Goal: Find specific page/section: Find specific page/section

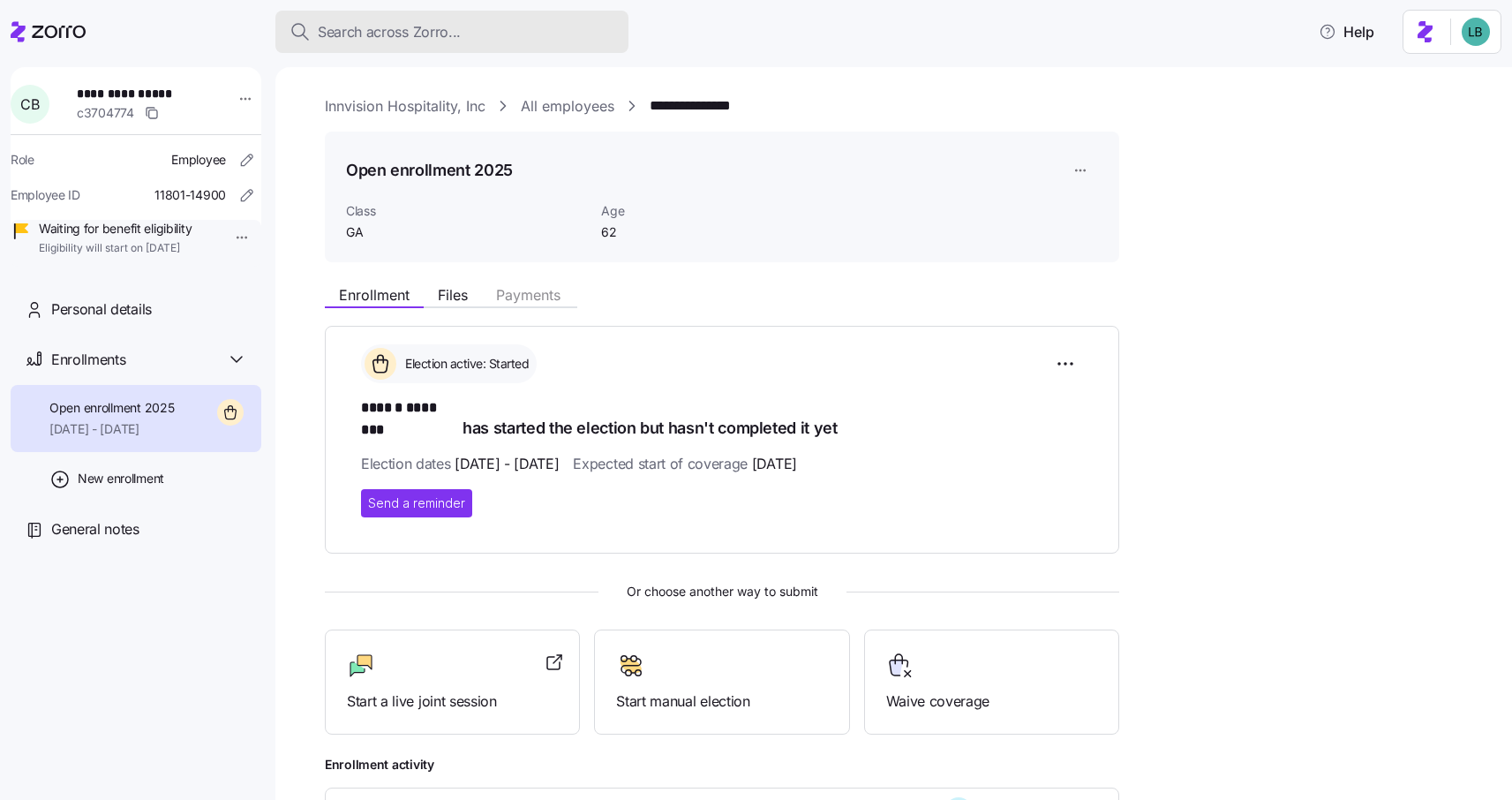
click at [336, 35] on span "Search across Zorro..." at bounding box center [388, 33] width 143 height 22
click at [367, 28] on span "Search across Zorro..." at bounding box center [388, 33] width 143 height 22
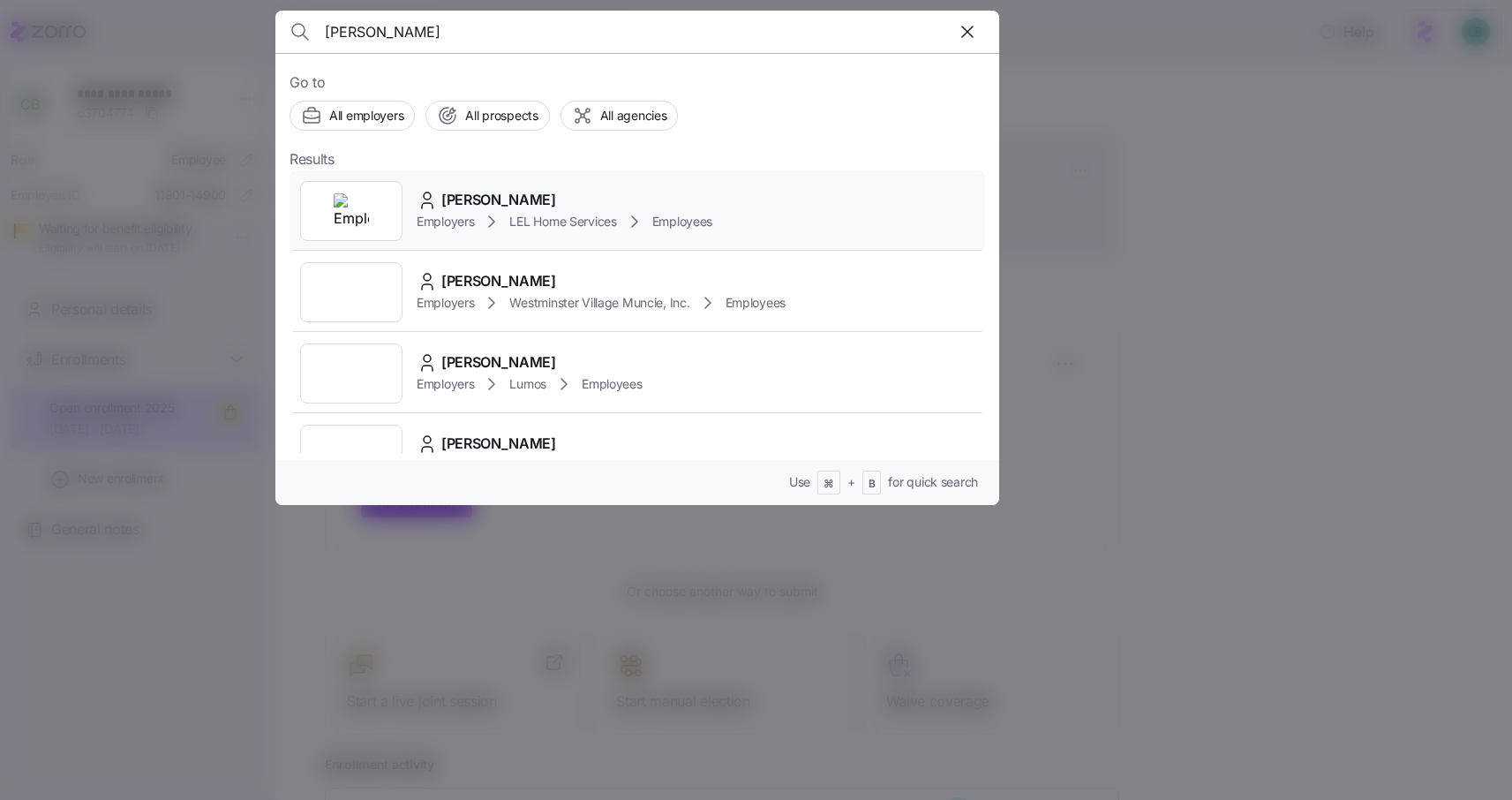
type input "jennifer madd"
click at [470, 196] on span "Jennifer Maddux" at bounding box center [498, 200] width 115 height 22
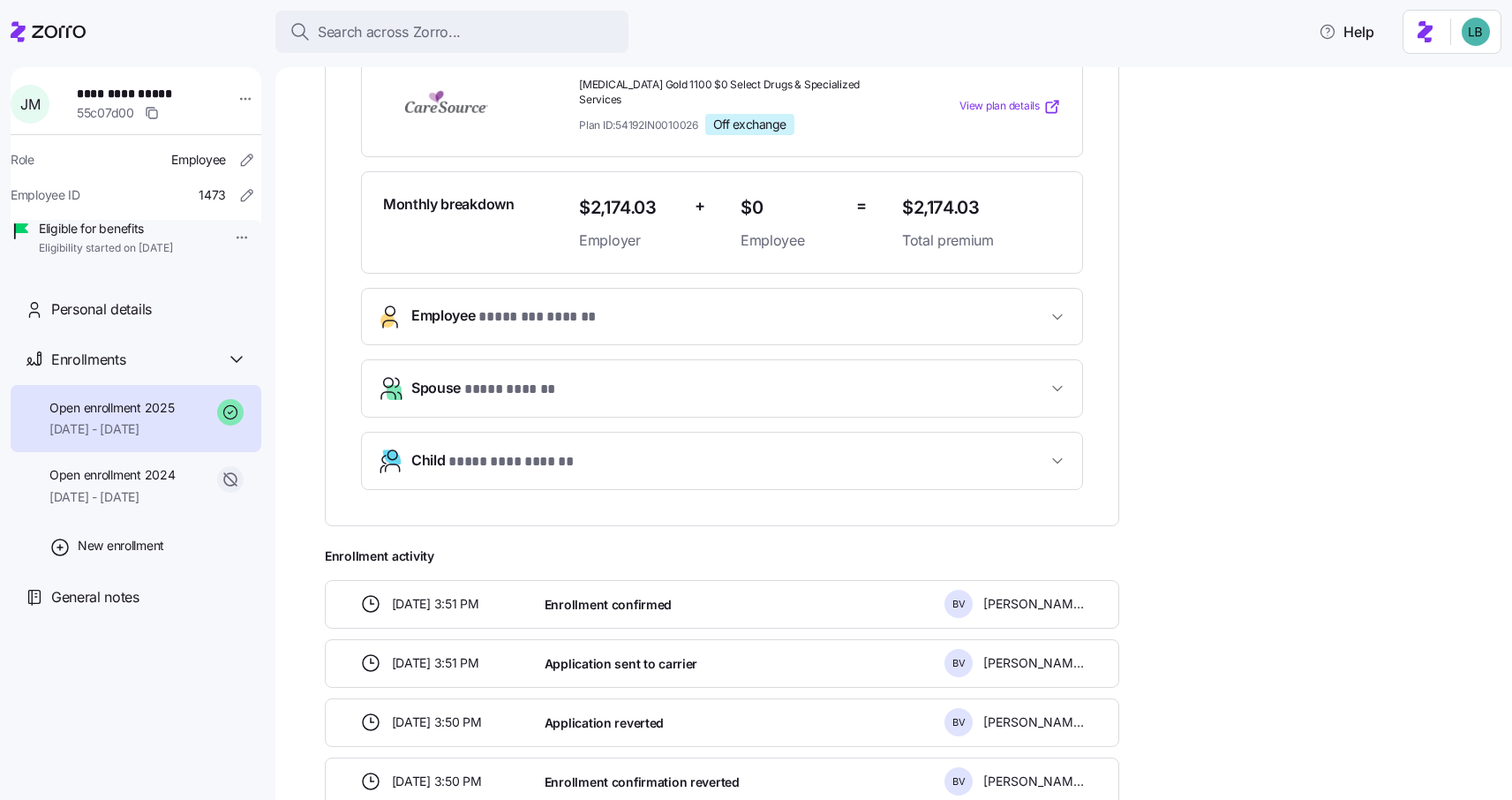
scroll to position [418, 0]
click at [524, 304] on span "* ******** ****** *" at bounding box center [538, 316] width 119 height 22
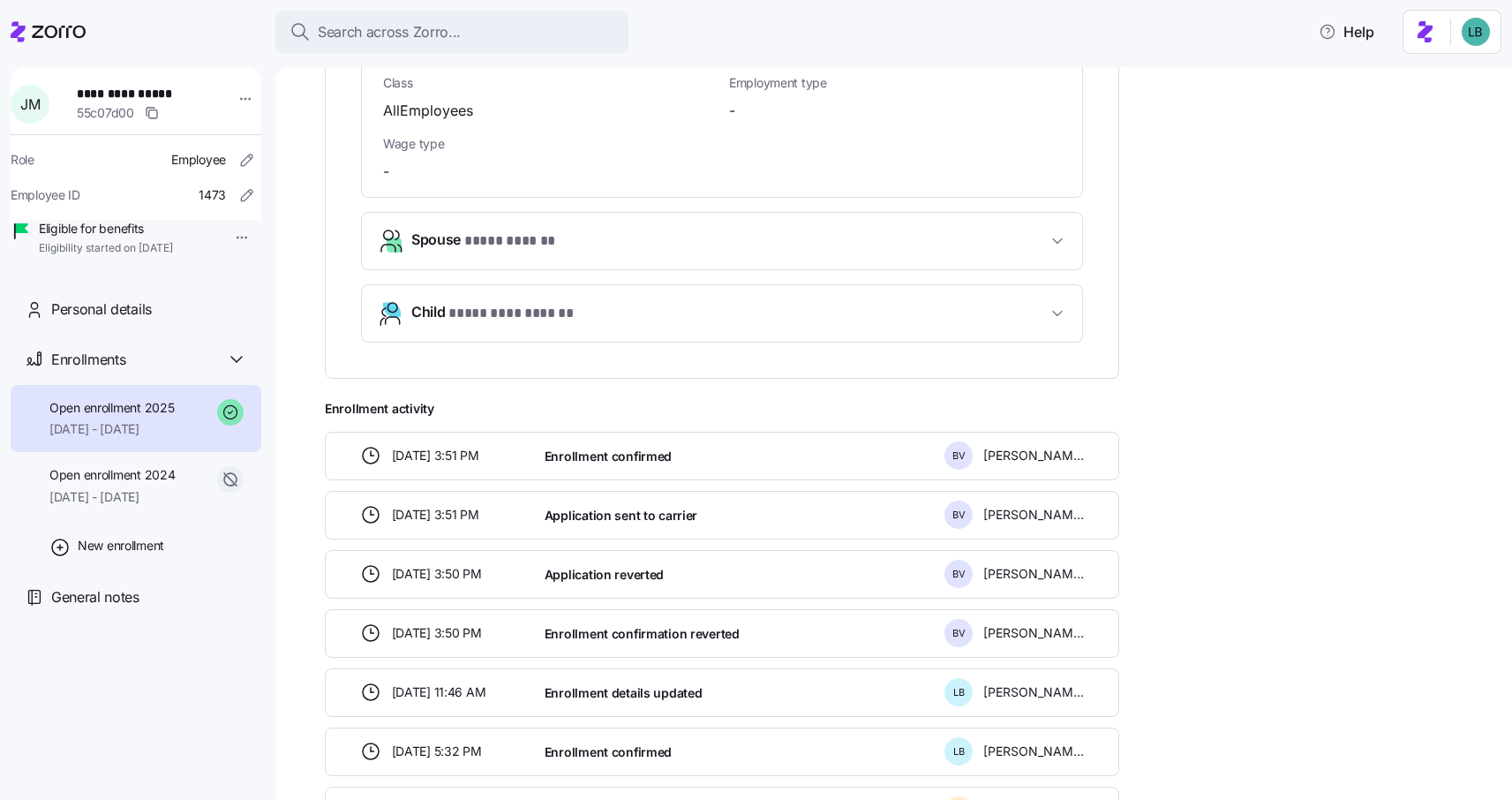
scroll to position [1649, 0]
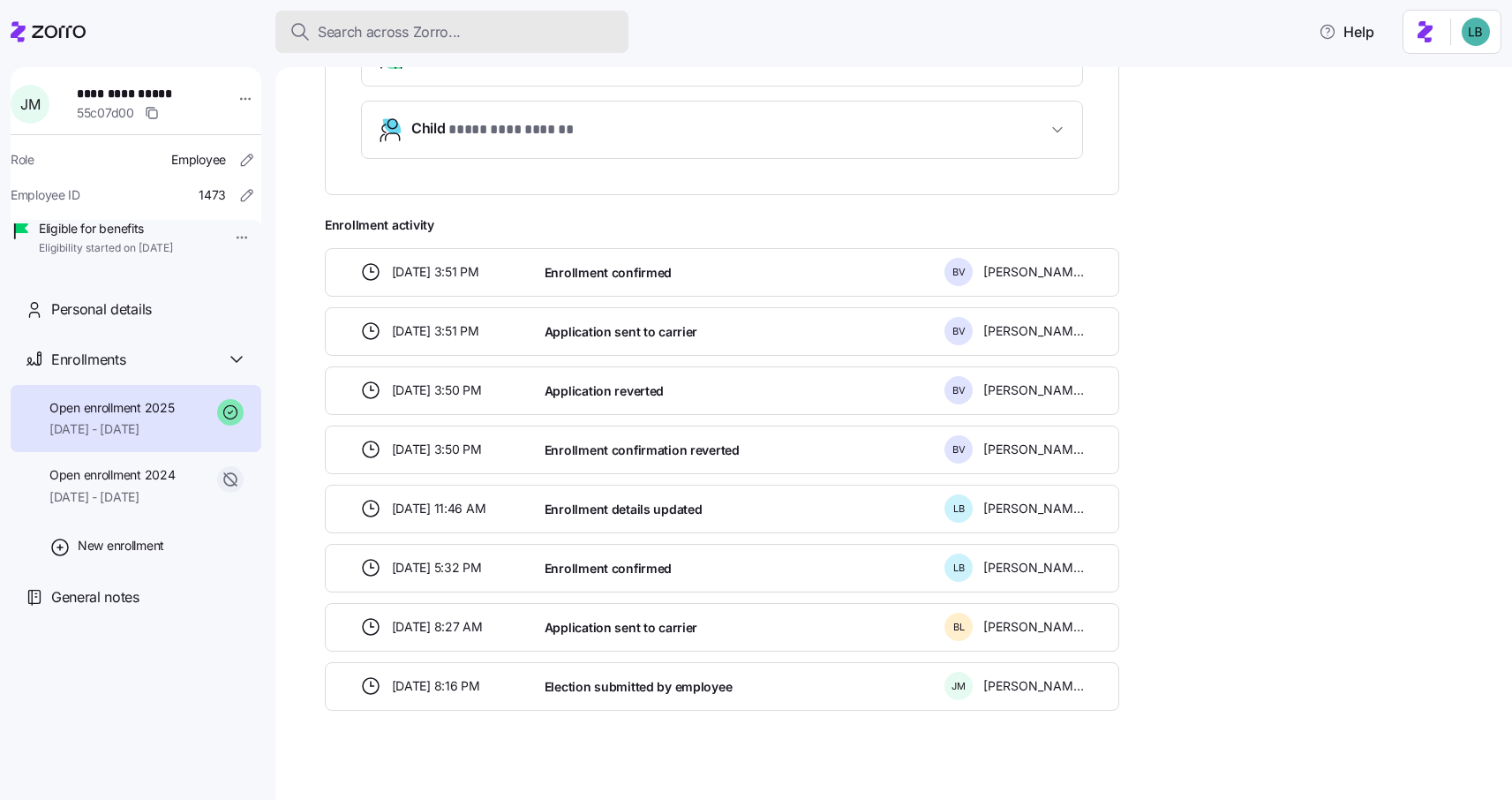
click at [402, 40] on span "Search across Zorro..." at bounding box center [388, 33] width 143 height 22
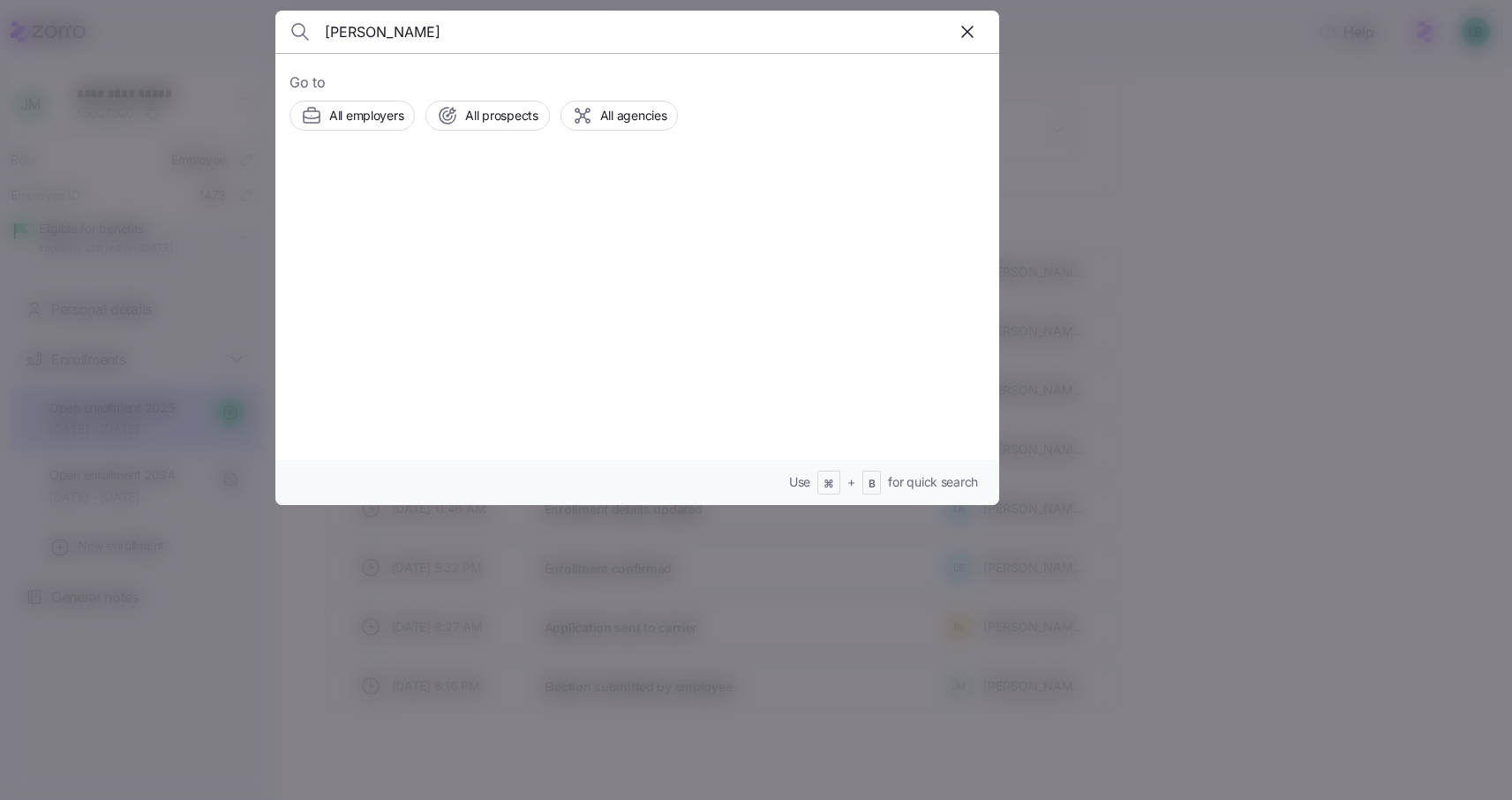
type input "Annette Habib"
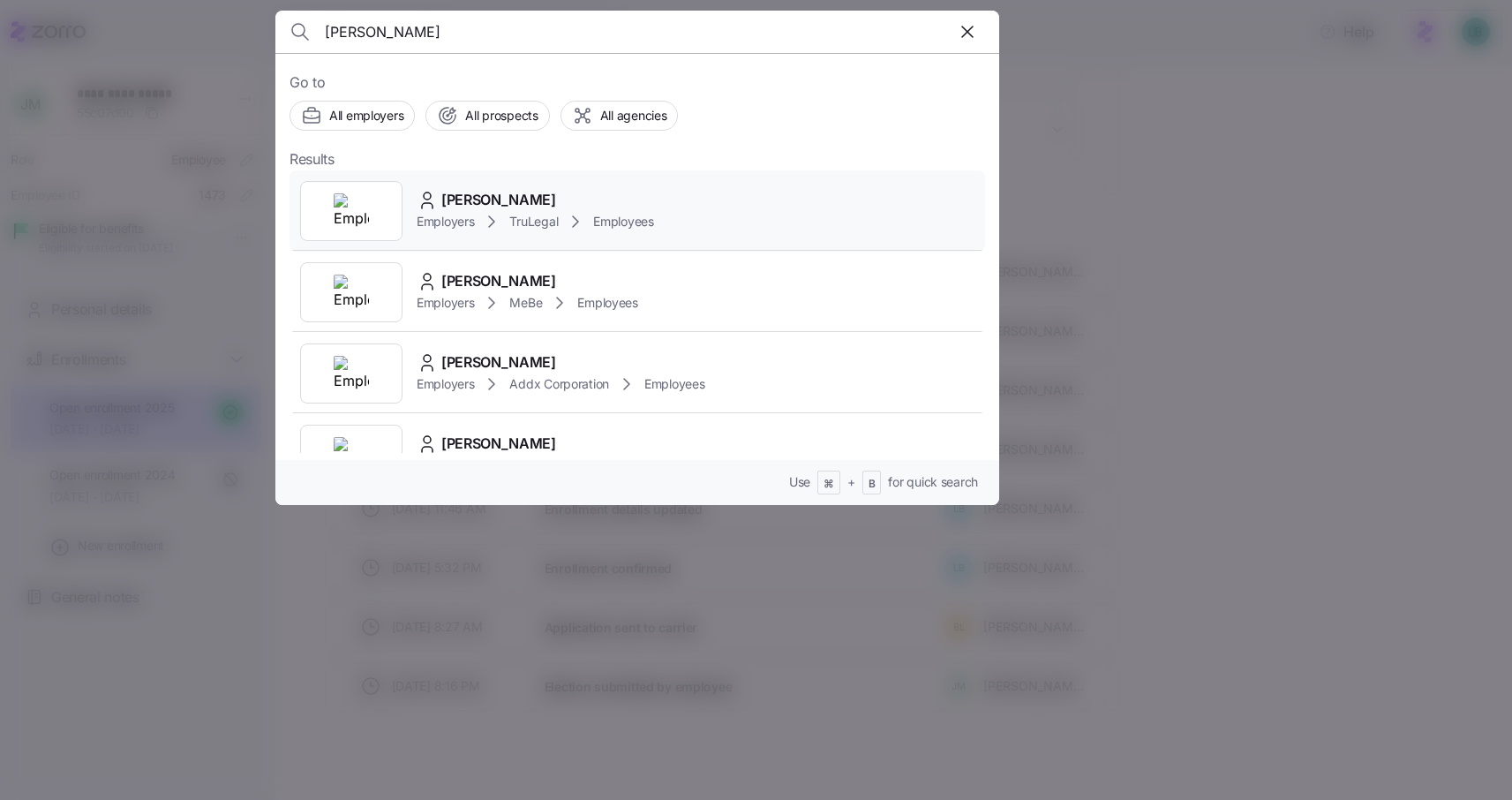
click at [489, 202] on span "Annette Habib" at bounding box center [498, 200] width 115 height 22
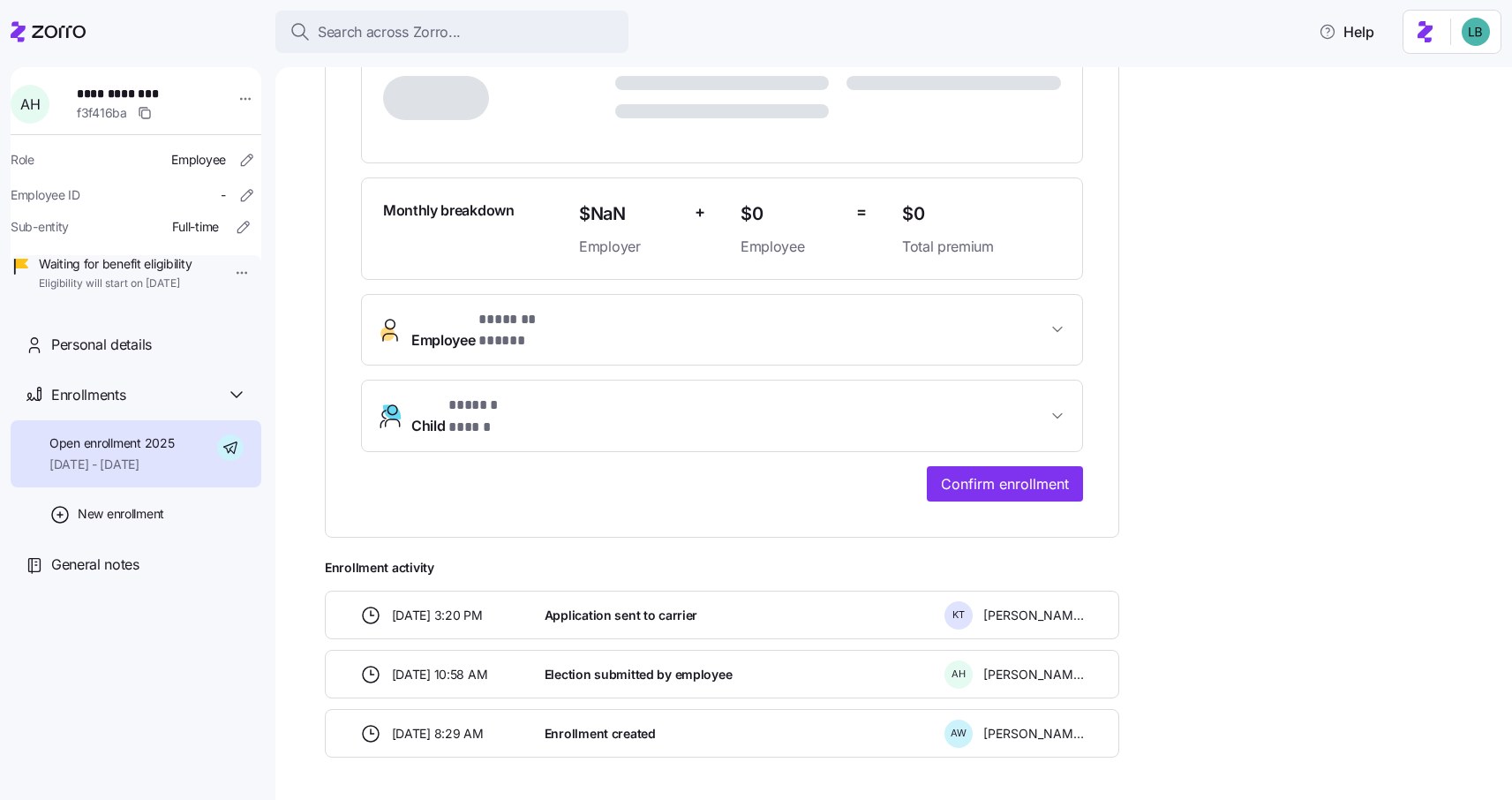
scroll to position [452, 0]
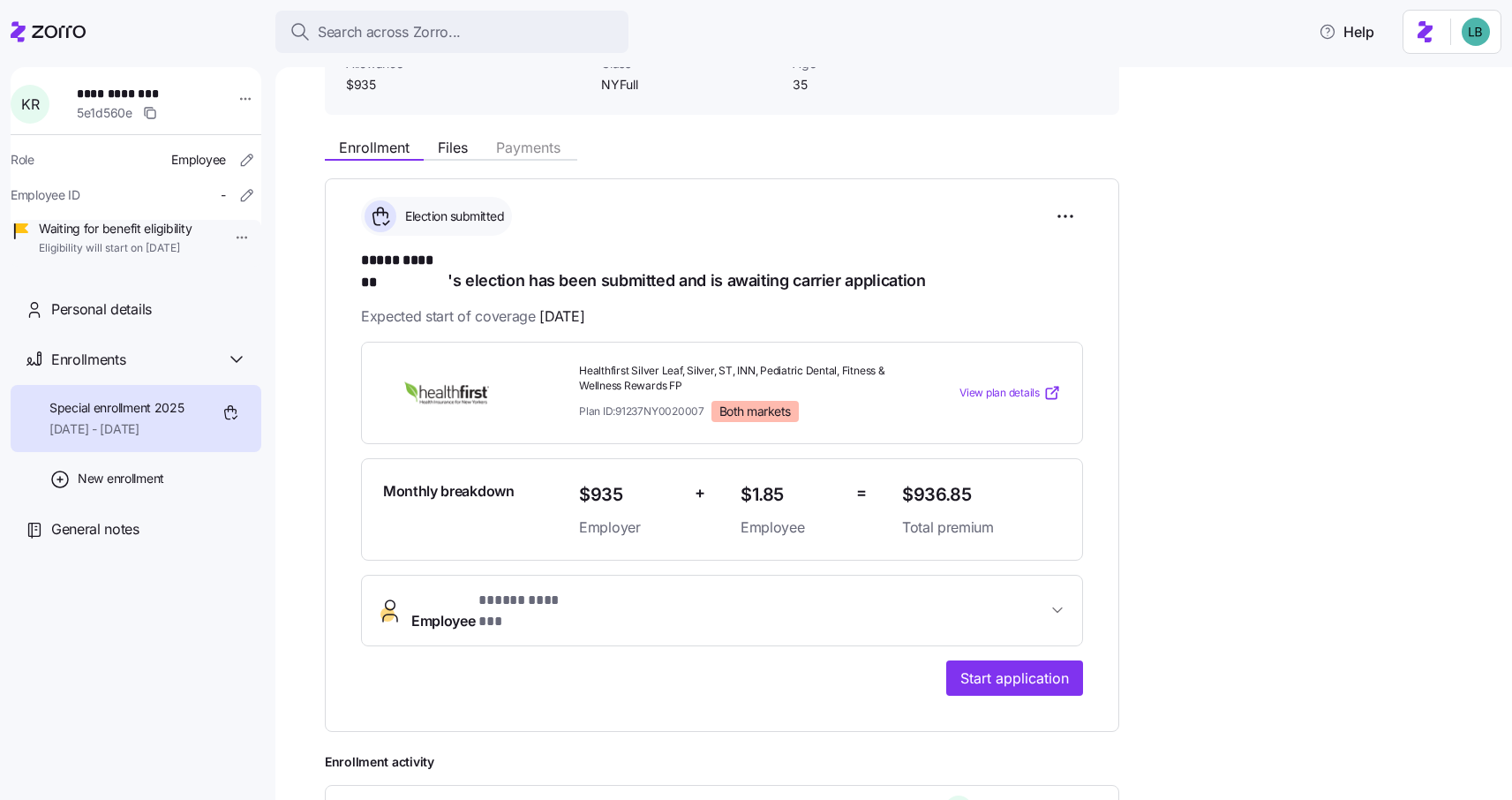
scroll to position [149, 0]
